Goal: Find specific page/section: Find specific page/section

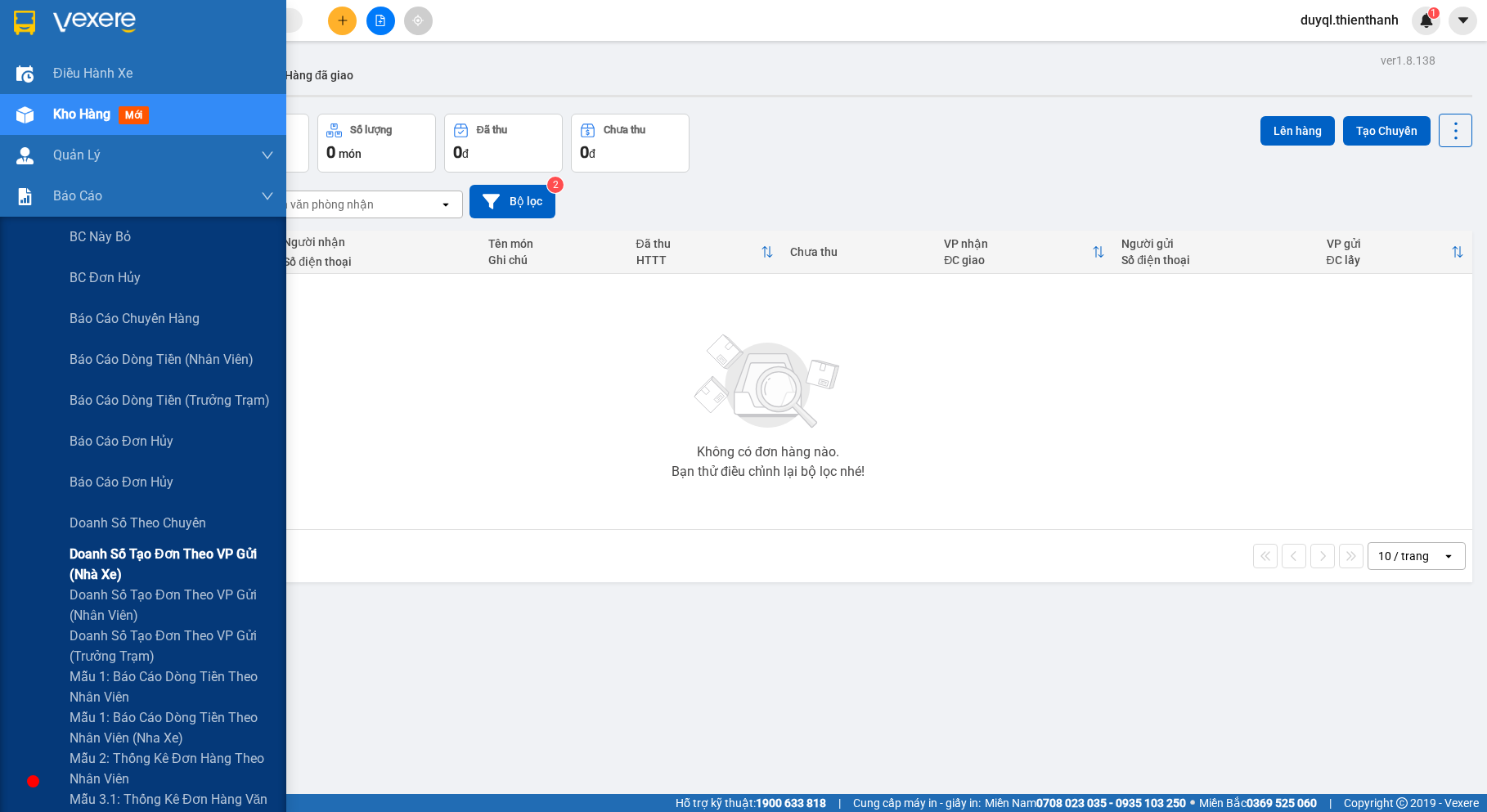
click at [173, 567] on span "Doanh số tạo đơn theo VP gửi (nhà xe)" at bounding box center [171, 564] width 204 height 41
